Goal: Task Accomplishment & Management: Manage account settings

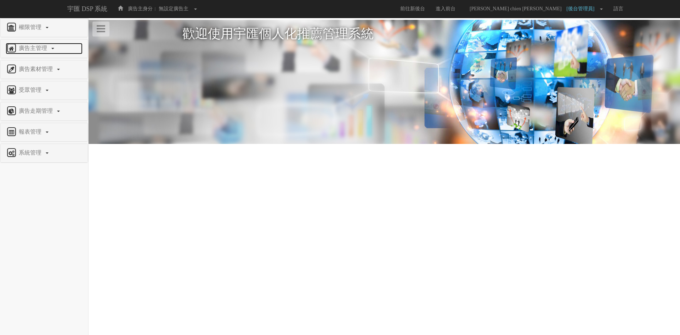
click at [40, 45] on span "廣告主管理" at bounding box center [34, 48] width 34 height 6
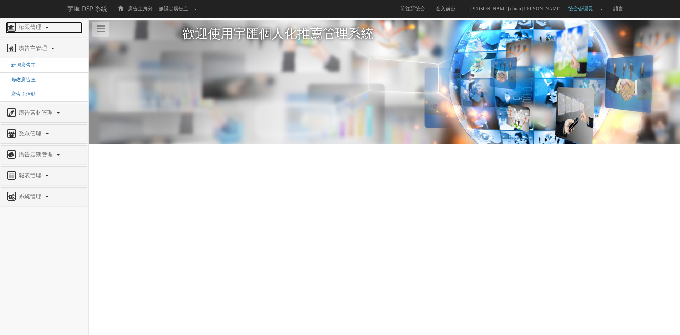
click at [41, 29] on span "權限管理" at bounding box center [31, 27] width 28 height 6
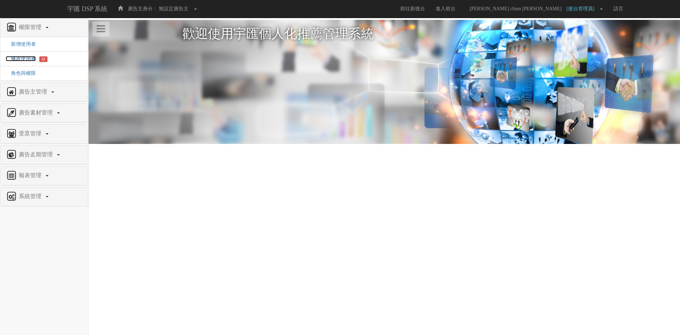
click at [29, 57] on span "修改使用者" at bounding box center [21, 58] width 30 height 5
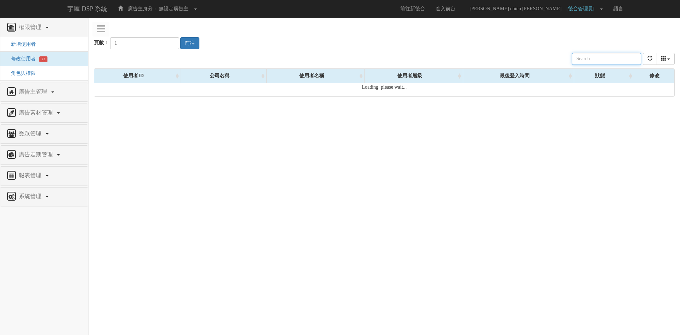
click at [599, 60] on input "text" at bounding box center [606, 59] width 69 height 12
type input "liz.lee"
click at [597, 30] on div "頁數： 1 前往" at bounding box center [384, 36] width 581 height 26
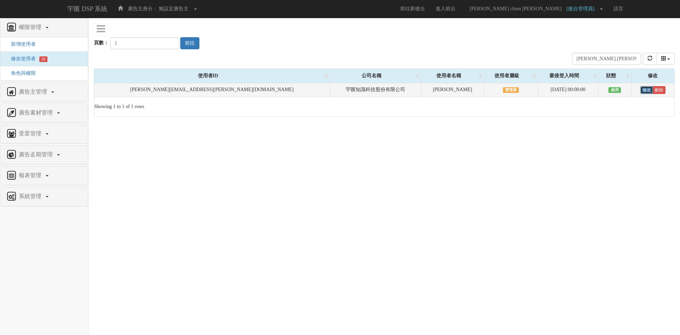
click at [640, 90] on link "修改" at bounding box center [646, 90] width 13 height 8
click at [478, 124] on html "宇匯 DSP 系統 廣告主身分： 無設定廣告主 無設定廣告主 [001] CoreTeam測試用1 [002] CoreTeam測試用2-LineApp [0…" at bounding box center [340, 62] width 680 height 124
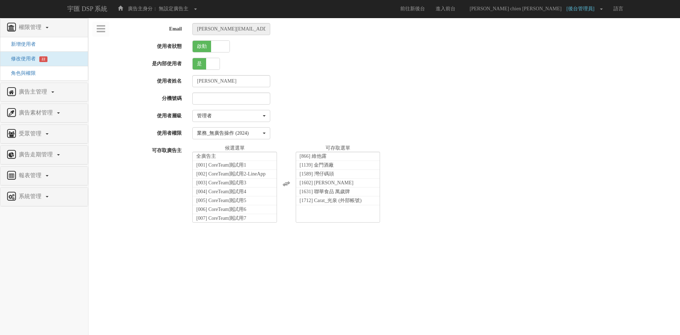
select select "Manager"
select select "67"
